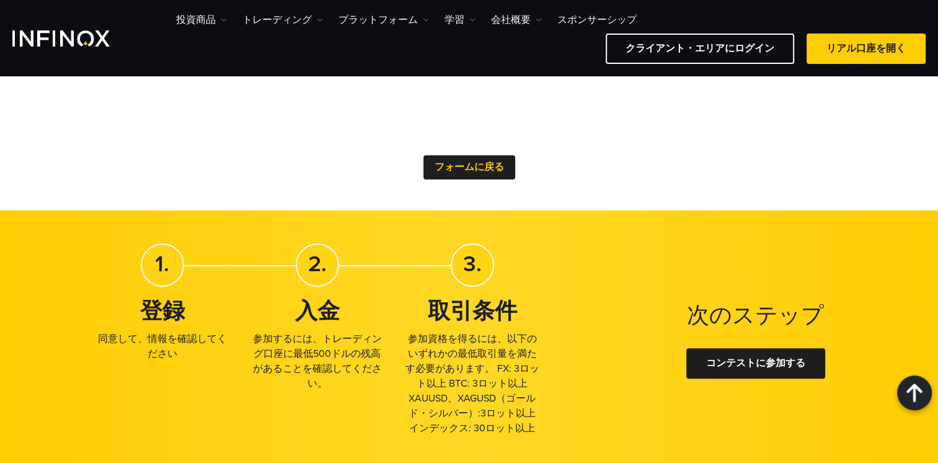
scroll to position [784, 0]
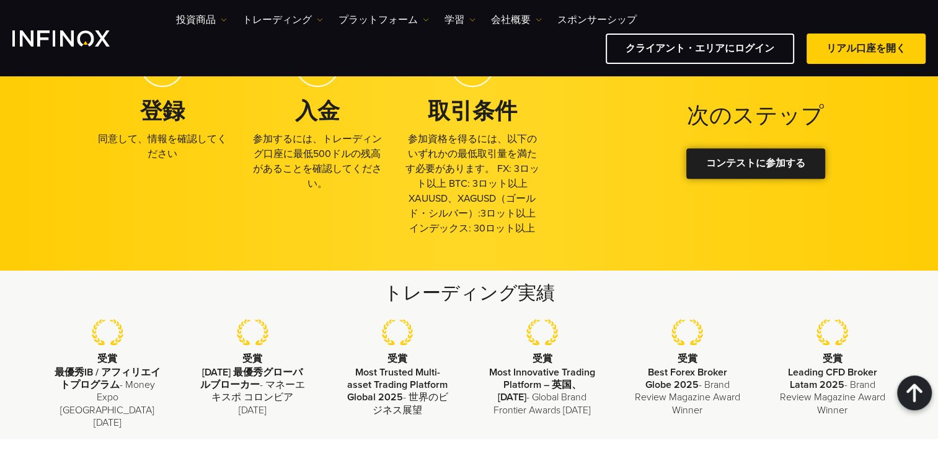
click at [756, 163] on div at bounding box center [756, 163] width 0 height 0
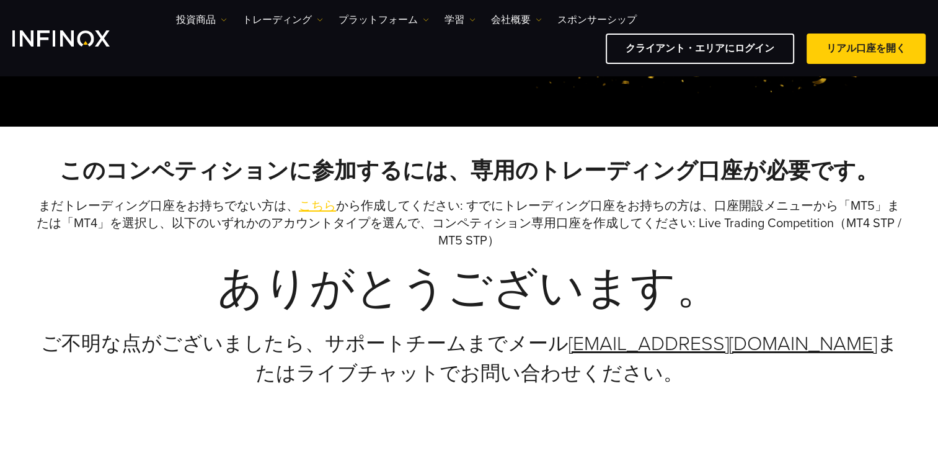
scroll to position [259, 0]
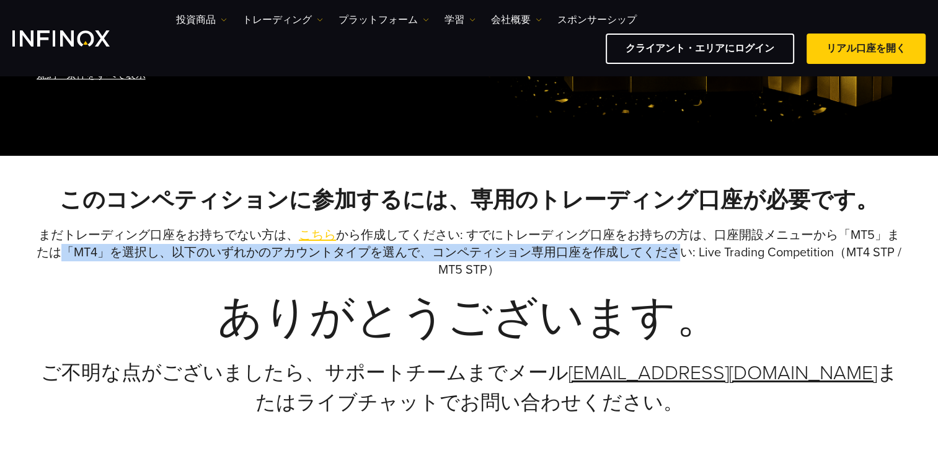
drag, startPoint x: 63, startPoint y: 256, endPoint x: 684, endPoint y: 247, distance: 621.4
click at [684, 247] on p "まだトレーディング口座をお持ちでない方は、 こちら から作成してください: すでにトレーディング口座をお持ちの方は、口座開設メニューから「MT5」または「MT…" at bounding box center [469, 252] width 868 height 52
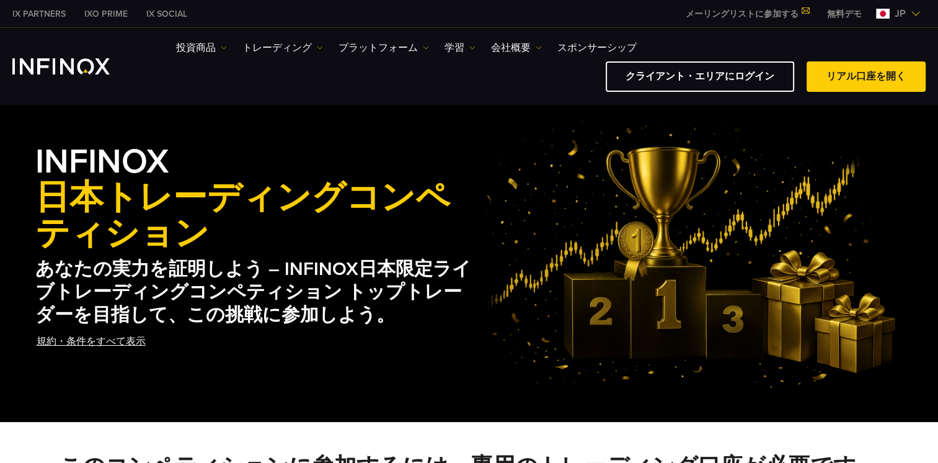
scroll to position [0, 0]
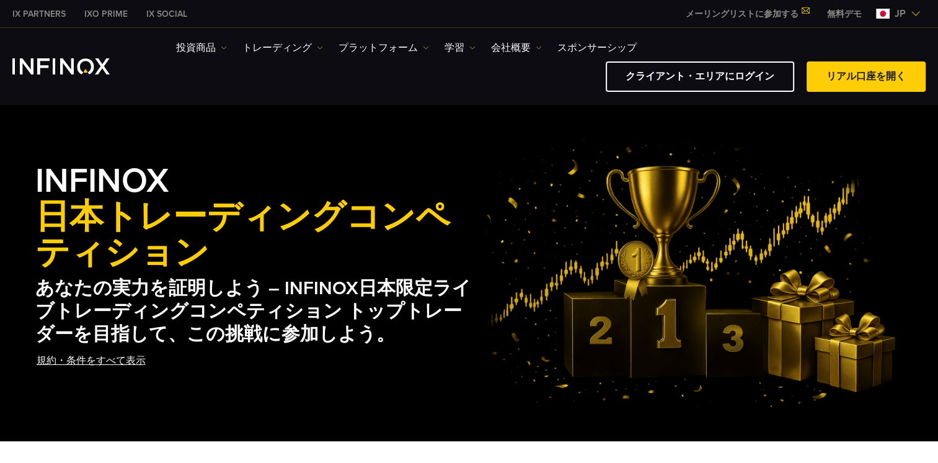
click at [87, 357] on link "規約・条件をすべて表示" at bounding box center [91, 360] width 112 height 30
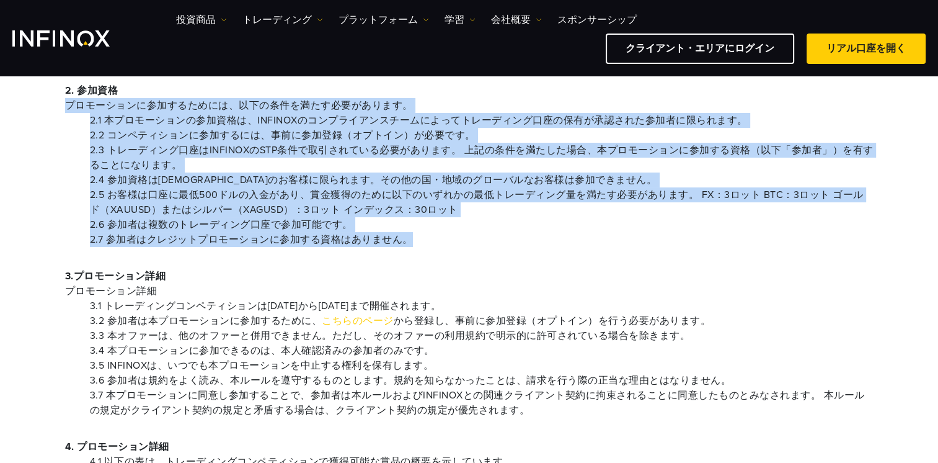
drag, startPoint x: 65, startPoint y: 110, endPoint x: 585, endPoint y: 242, distance: 536.6
click at [585, 242] on div "2. 参加資格 プロモーションに参加するためには、以下の条件を満たす必要があります。 2.1 本プロモーションの参加資格は、INFINOXのコンプライアンスチ…" at bounding box center [469, 165] width 809 height 164
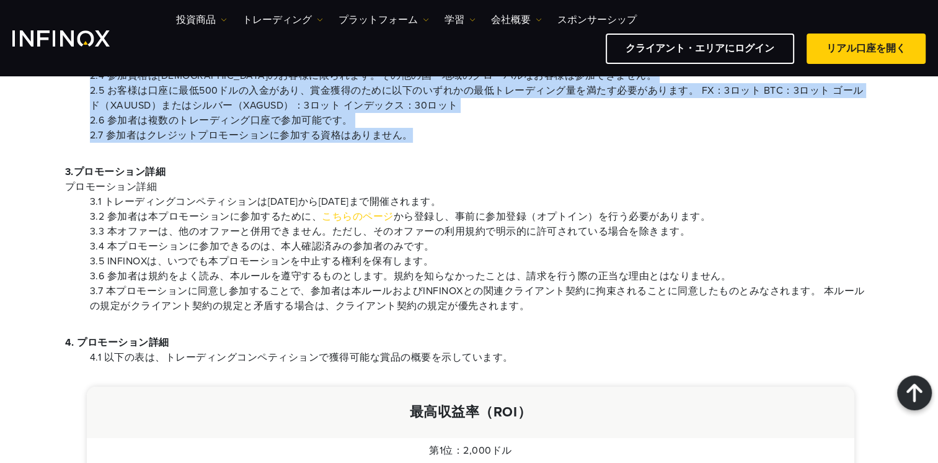
scroll to position [558, 0]
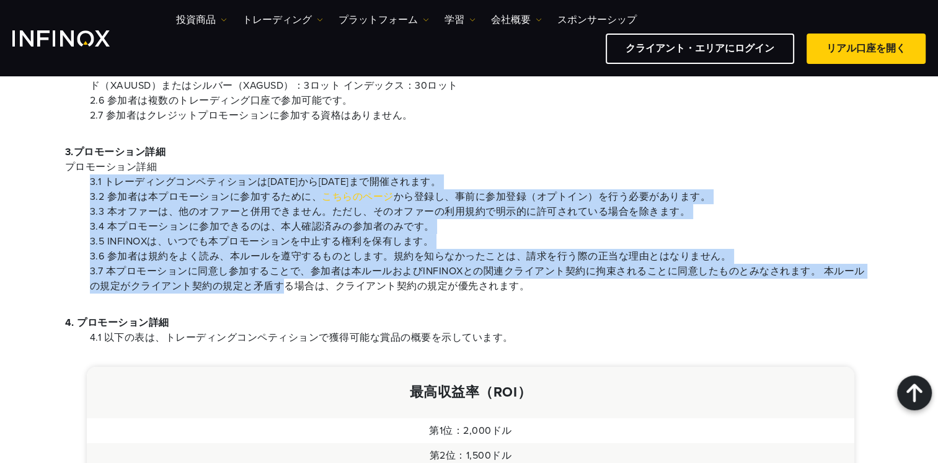
drag, startPoint x: 78, startPoint y: 180, endPoint x: 277, endPoint y: 282, distance: 223.0
click at [277, 282] on ul "3.1 トレーディングコンペティションは2025年8月10日から2025年9月30日まで開催されます。 3.2 参加者は本プロモーションに参加するために、 こ…" at bounding box center [469, 233] width 809 height 119
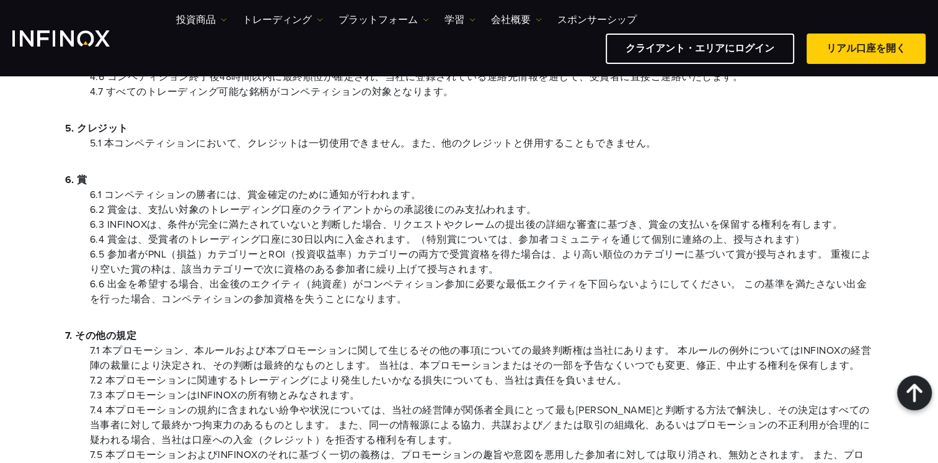
scroll to position [1116, 0]
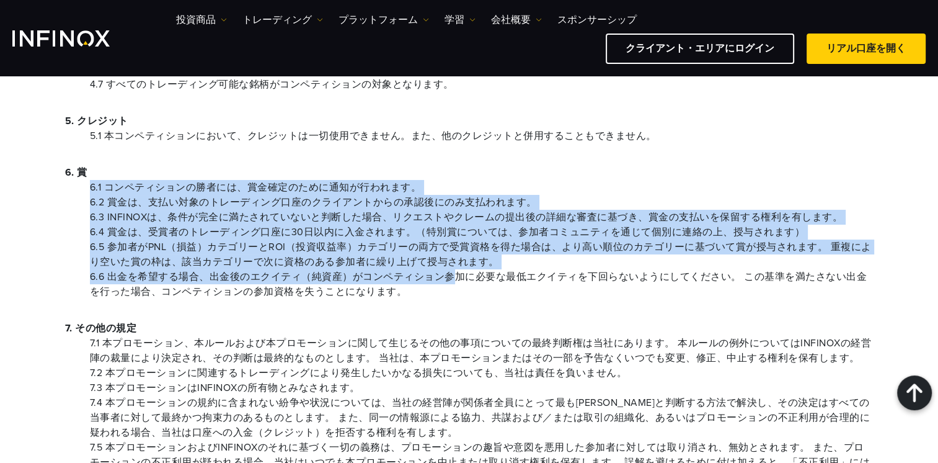
drag, startPoint x: 92, startPoint y: 186, endPoint x: 455, endPoint y: 280, distance: 375.4
click at [455, 280] on ul "6.1 コンペティションの勝者には、賞金確定のために通知が行われます。 6.2 賞金は、支払い対象のトレーディング口座のクライアントからの承認後にのみ支払われ…" at bounding box center [469, 239] width 809 height 119
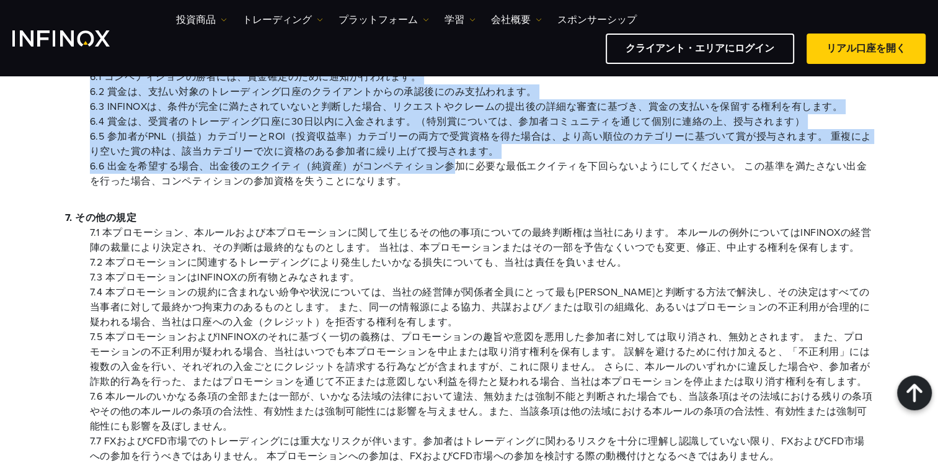
scroll to position [1240, 0]
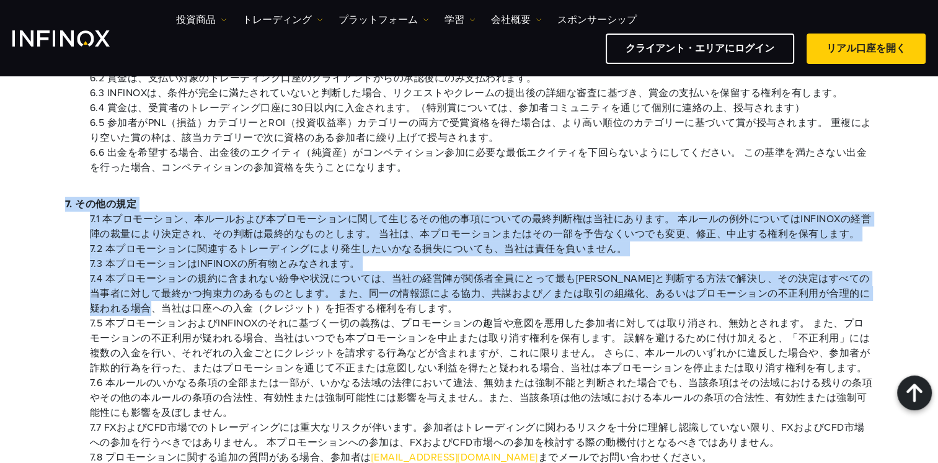
drag, startPoint x: 65, startPoint y: 207, endPoint x: 214, endPoint y: 306, distance: 178.8
click at [214, 306] on div "7. その他の規定 7.1 本プロモーション、本ルールおよび本プロモーションに関して生じるその他の事項についての最終判断権は当社にあります。 本ルールの例外に…" at bounding box center [469, 331] width 809 height 268
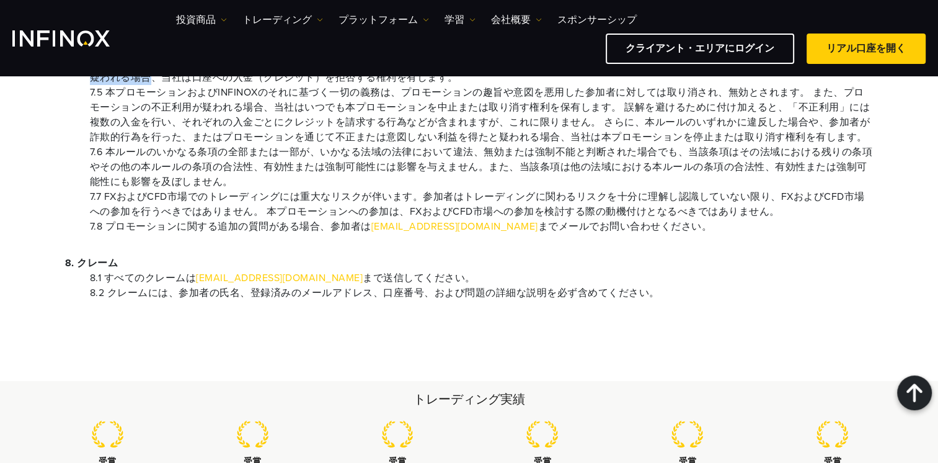
scroll to position [1364, 0]
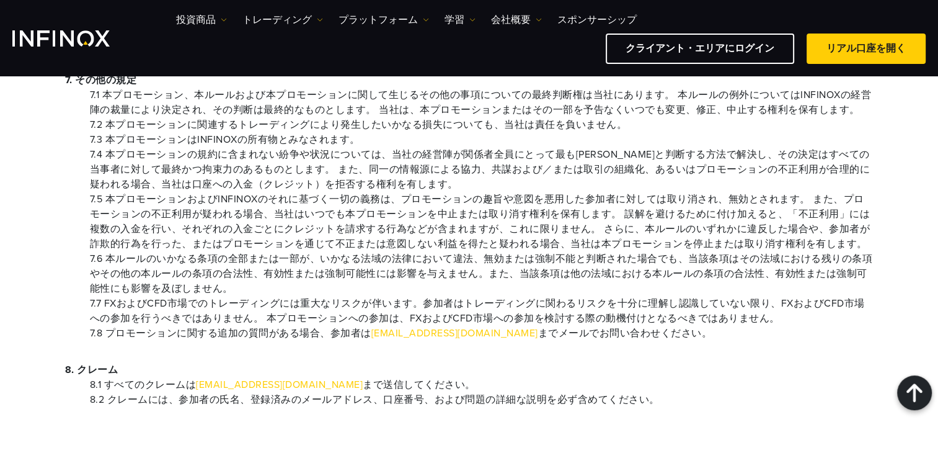
click at [149, 242] on li "7.5 本プロモーションおよびINFINOXのそれに基づく一切の義務は、プロモーションの趣旨や意図を悪用した参加者に対しては取り消され、無効とされます。 また…" at bounding box center [482, 222] width 784 height 60
drag, startPoint x: 133, startPoint y: 335, endPoint x: 326, endPoint y: 334, distance: 192.8
click at [326, 334] on li "7.8 プロモーションに関する追加の質問がある場合、参加者は promotions@infinox.com までメールでお問い合わせください。" at bounding box center [482, 333] width 784 height 15
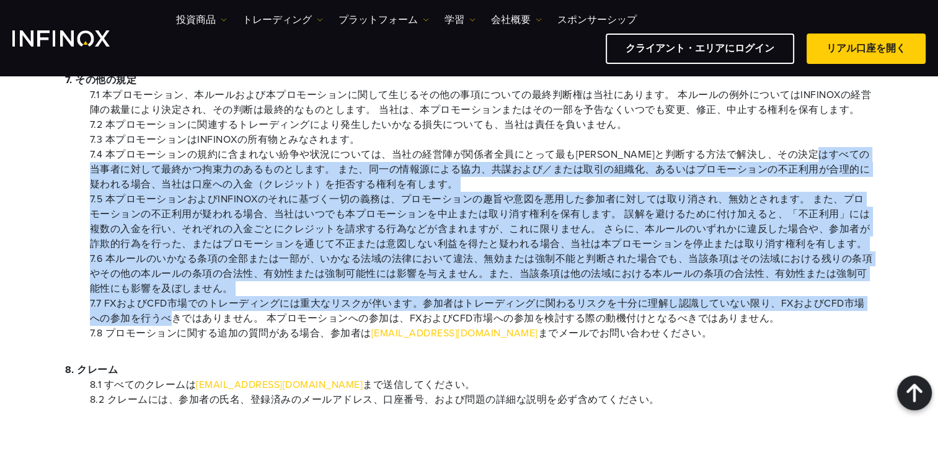
drag, startPoint x: 57, startPoint y: 174, endPoint x: 159, endPoint y: 314, distance: 174.0
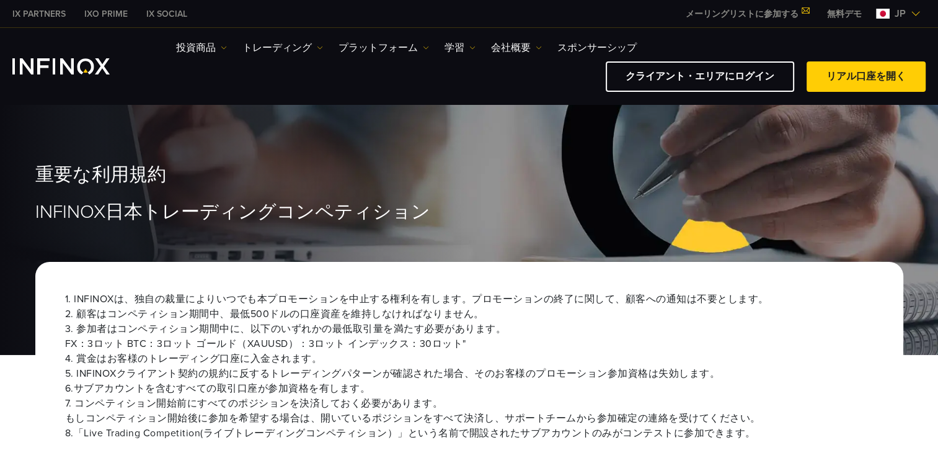
scroll to position [248, 0]
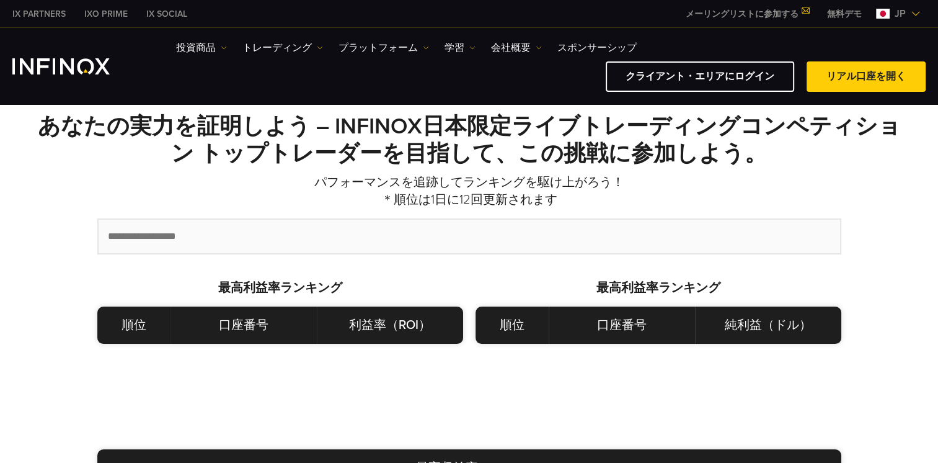
scroll to position [372, 0]
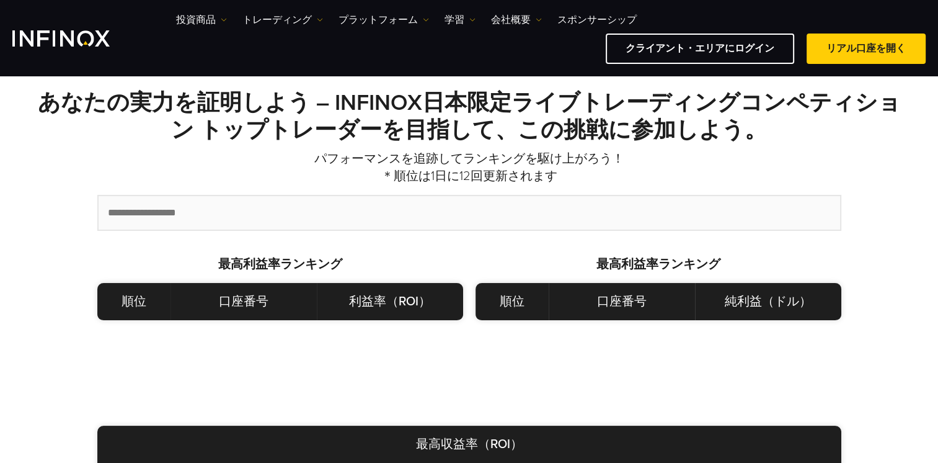
click at [293, 210] on input "text" at bounding box center [470, 212] width 742 height 33
type input "********"
drag, startPoint x: 263, startPoint y: 229, endPoint x: -2, endPoint y: 206, distance: 266.4
click at [0, 206] on html "IX PARTNERS IXO PRIME IX SOCIAL メーリングリストに参加する IX Daily で取引のチャンスを逃しません。 今すぐ参加しまし…" at bounding box center [469, 427] width 938 height 1598
click at [268, 212] on input "********" at bounding box center [470, 212] width 742 height 33
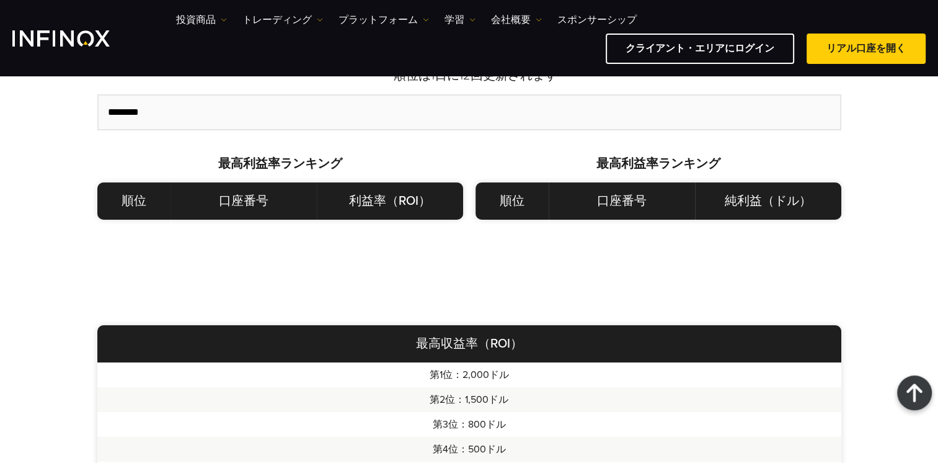
scroll to position [186, 0]
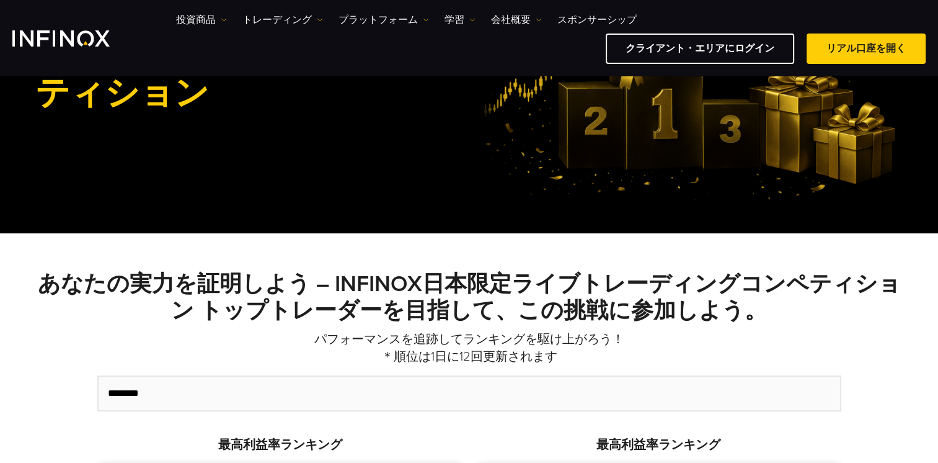
click at [265, 406] on input "********" at bounding box center [470, 392] width 742 height 33
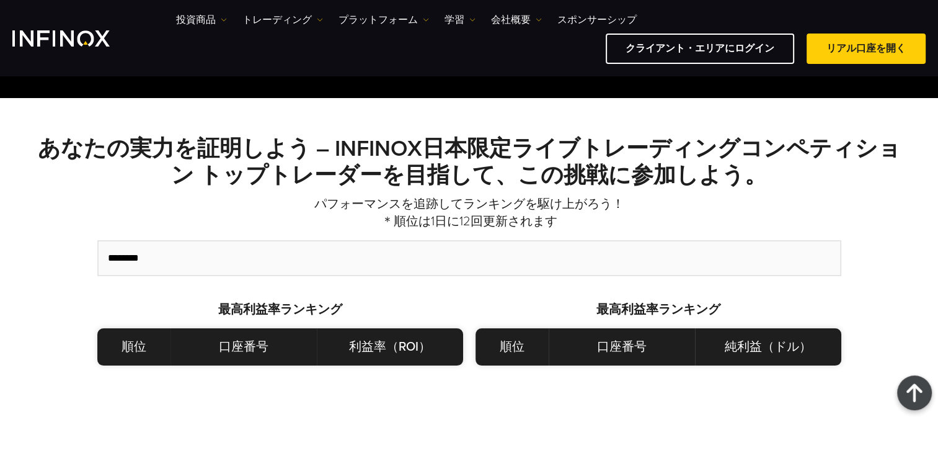
scroll to position [310, 0]
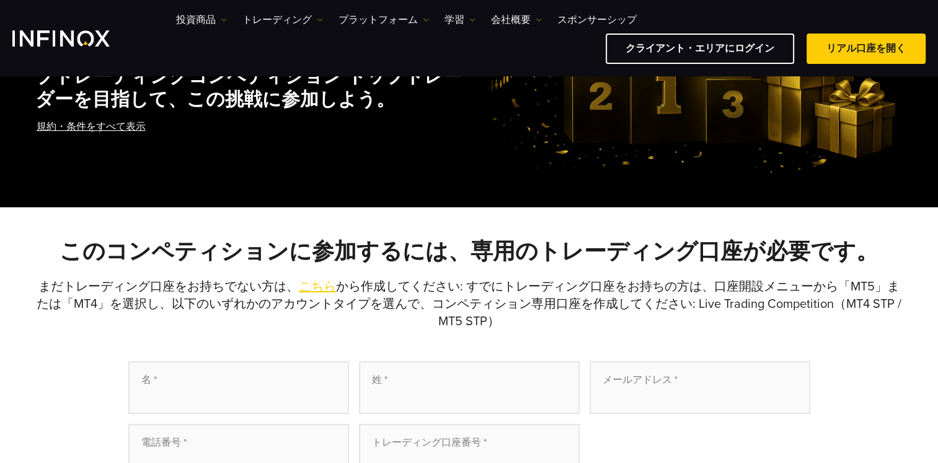
scroll to position [186, 0]
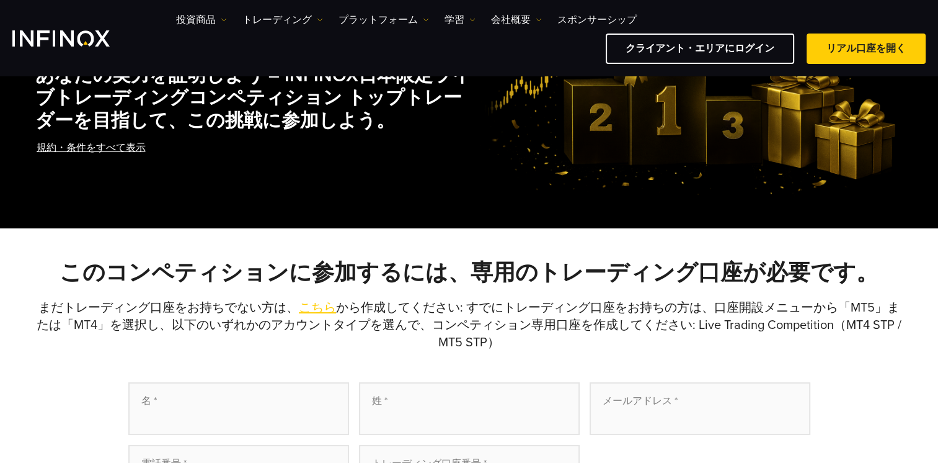
click at [104, 148] on link "規約・条件をすべて表示" at bounding box center [91, 148] width 112 height 30
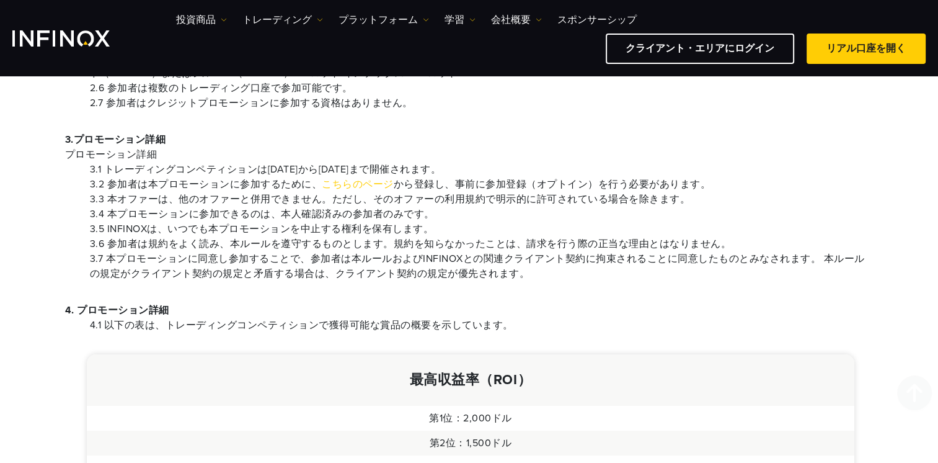
scroll to position [620, 0]
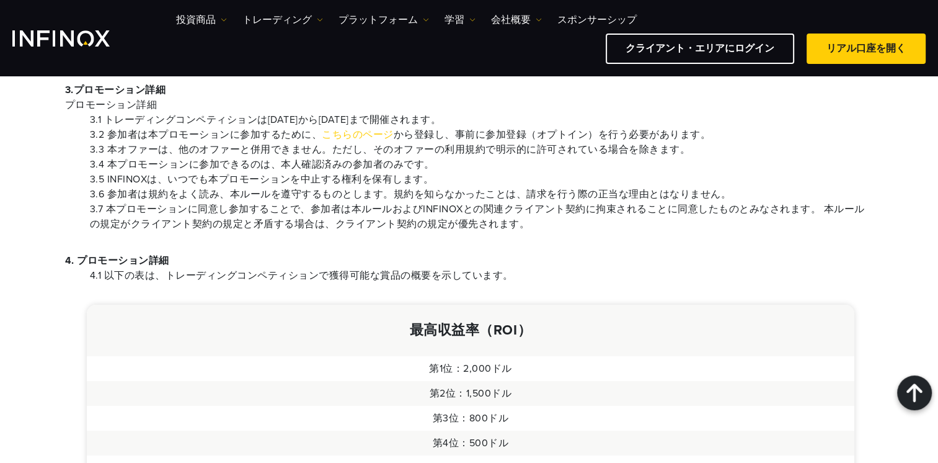
drag, startPoint x: 110, startPoint y: 115, endPoint x: 619, endPoint y: 118, distance: 509.1
click at [619, 118] on li "3.1 トレーディングコンペティションは[DATE]から[DATE]まで開催されます。" at bounding box center [482, 119] width 784 height 15
